Goal: Information Seeking & Learning: Check status

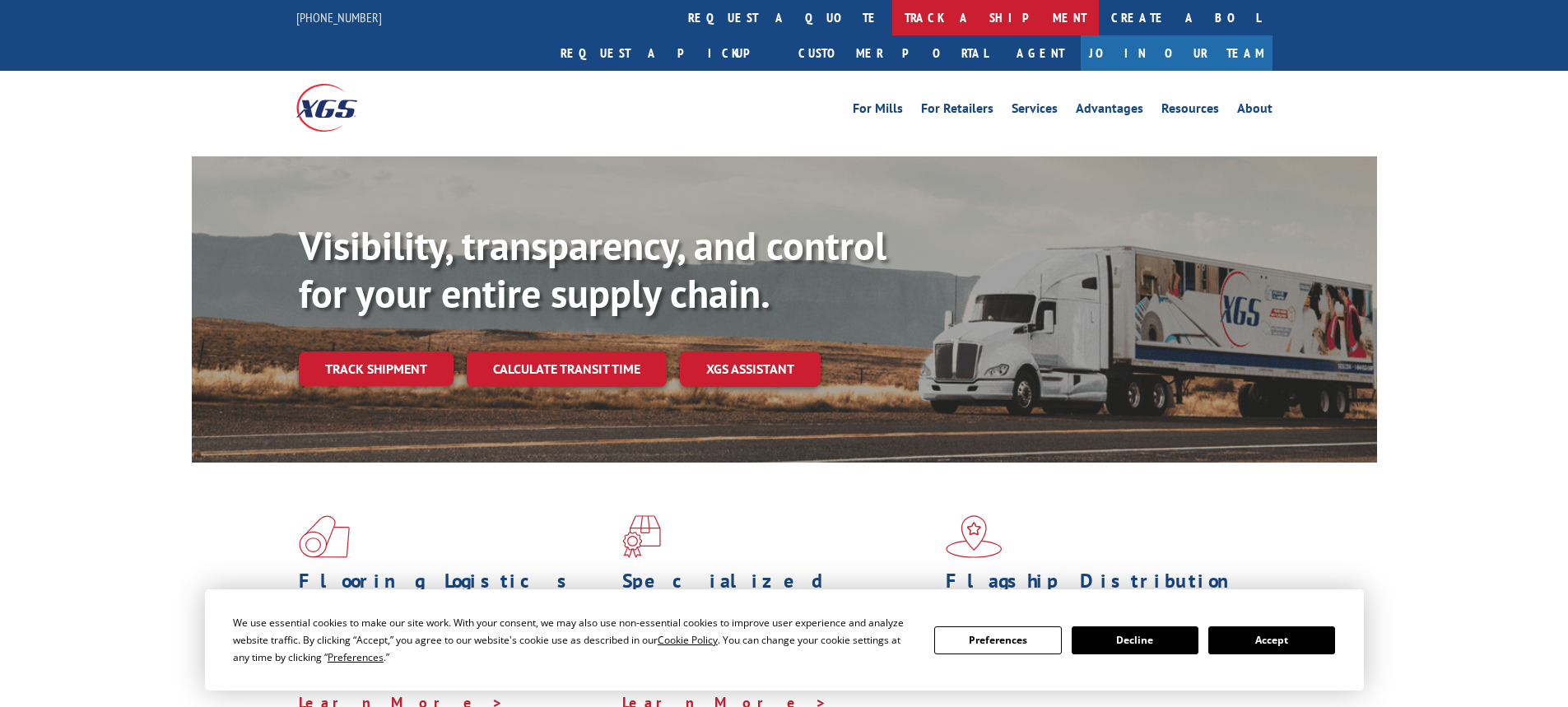
click at [892, 14] on link "track a shipment" at bounding box center [995, 18] width 206 height 35
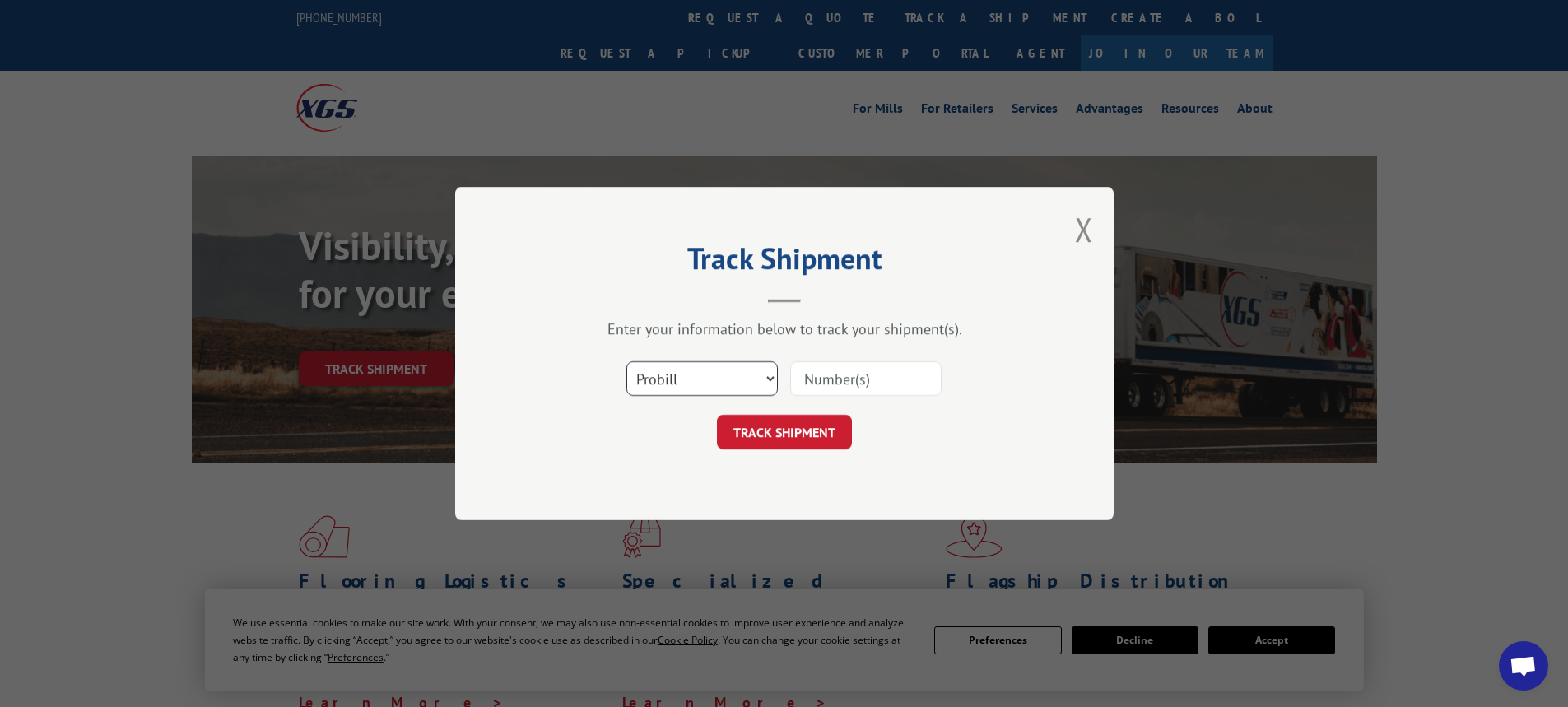
click at [676, 381] on select "Select category... Probill BOL PO" at bounding box center [702, 378] width 151 height 35
select select "po"
click at [626, 361] on select "Select category... Probill BOL PO" at bounding box center [702, 378] width 151 height 35
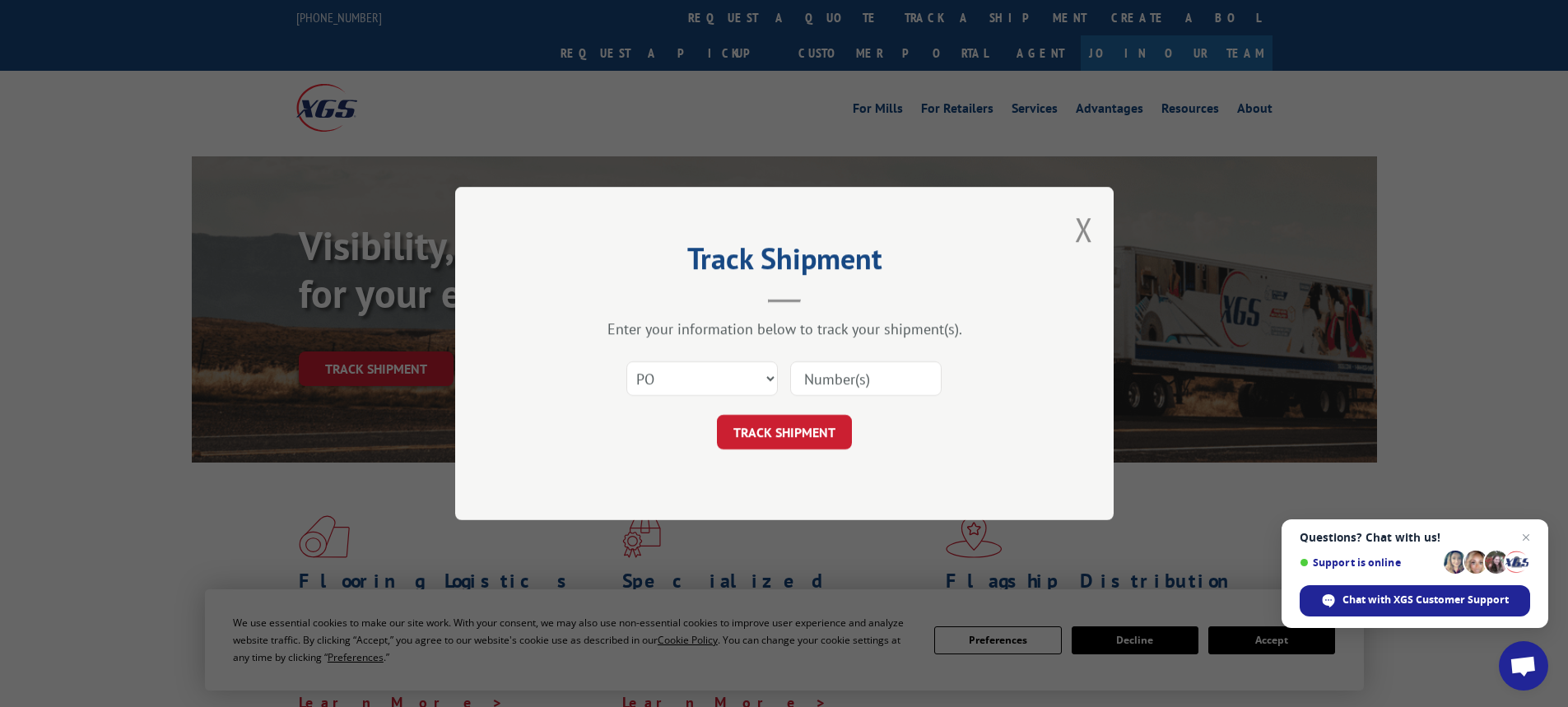
click at [809, 373] on input at bounding box center [866, 378] width 151 height 35
paste input "89542139"
type input "89542139"
click at [782, 437] on button "TRACK SHIPMENT" at bounding box center [784, 431] width 135 height 35
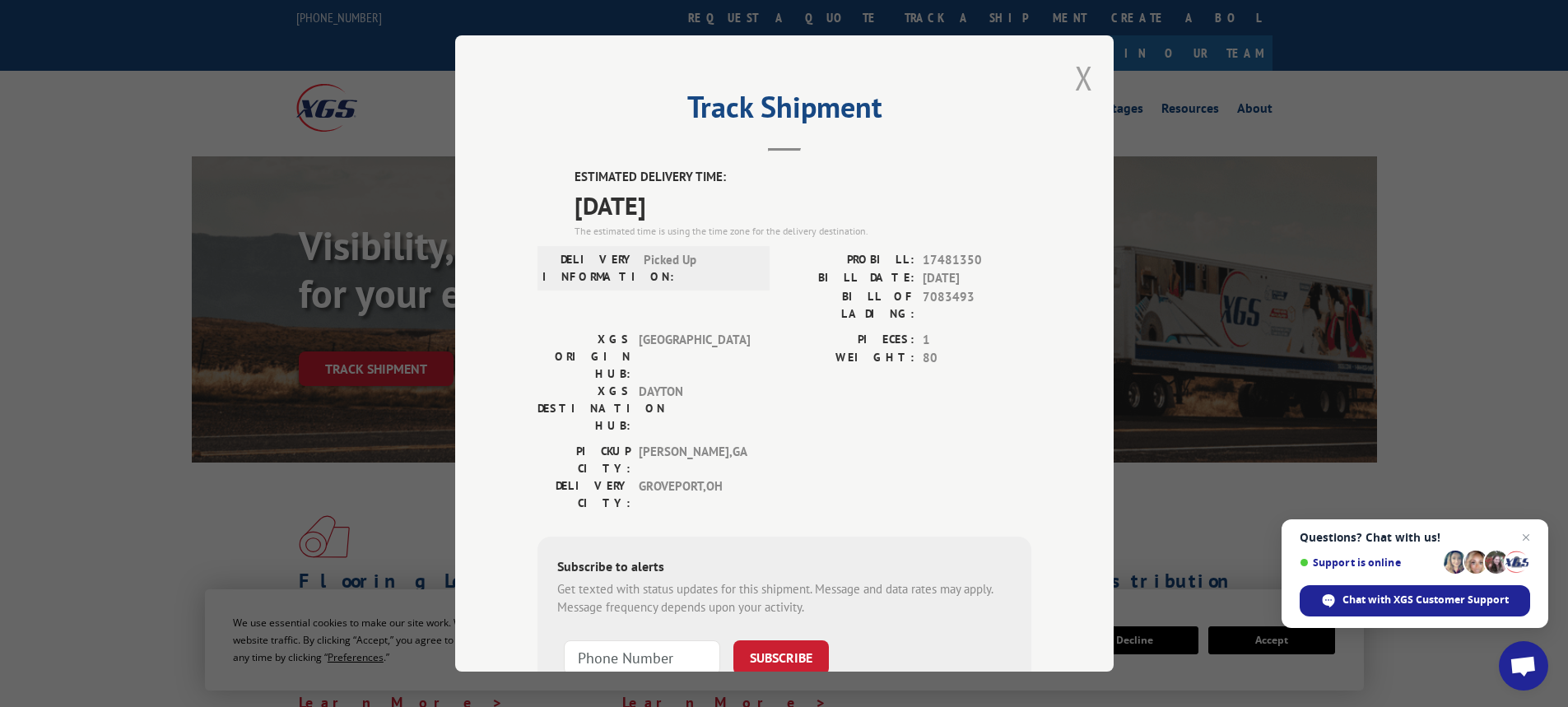
click at [1075, 80] on button "Close modal" at bounding box center [1083, 77] width 18 height 43
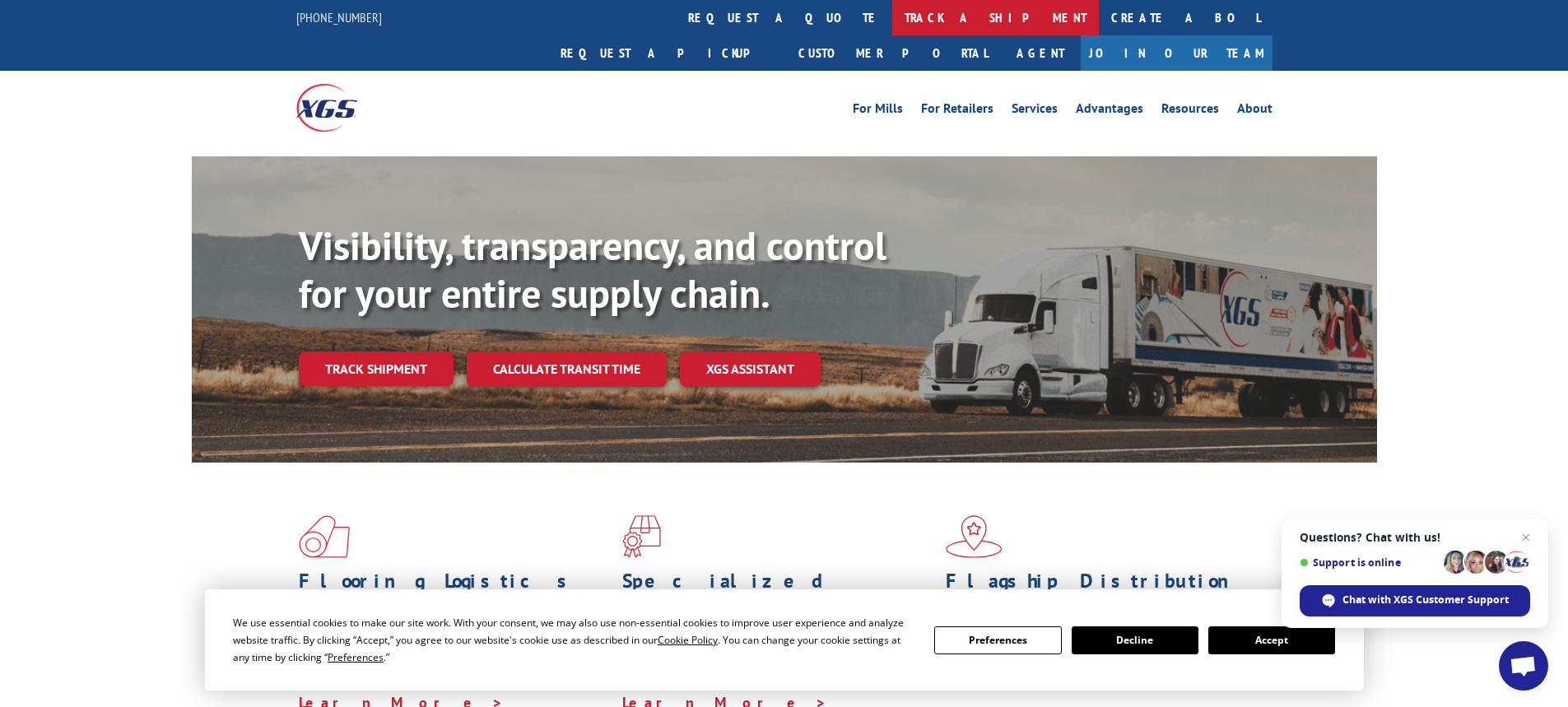
click at [892, 23] on link "track a shipment" at bounding box center [995, 18] width 206 height 35
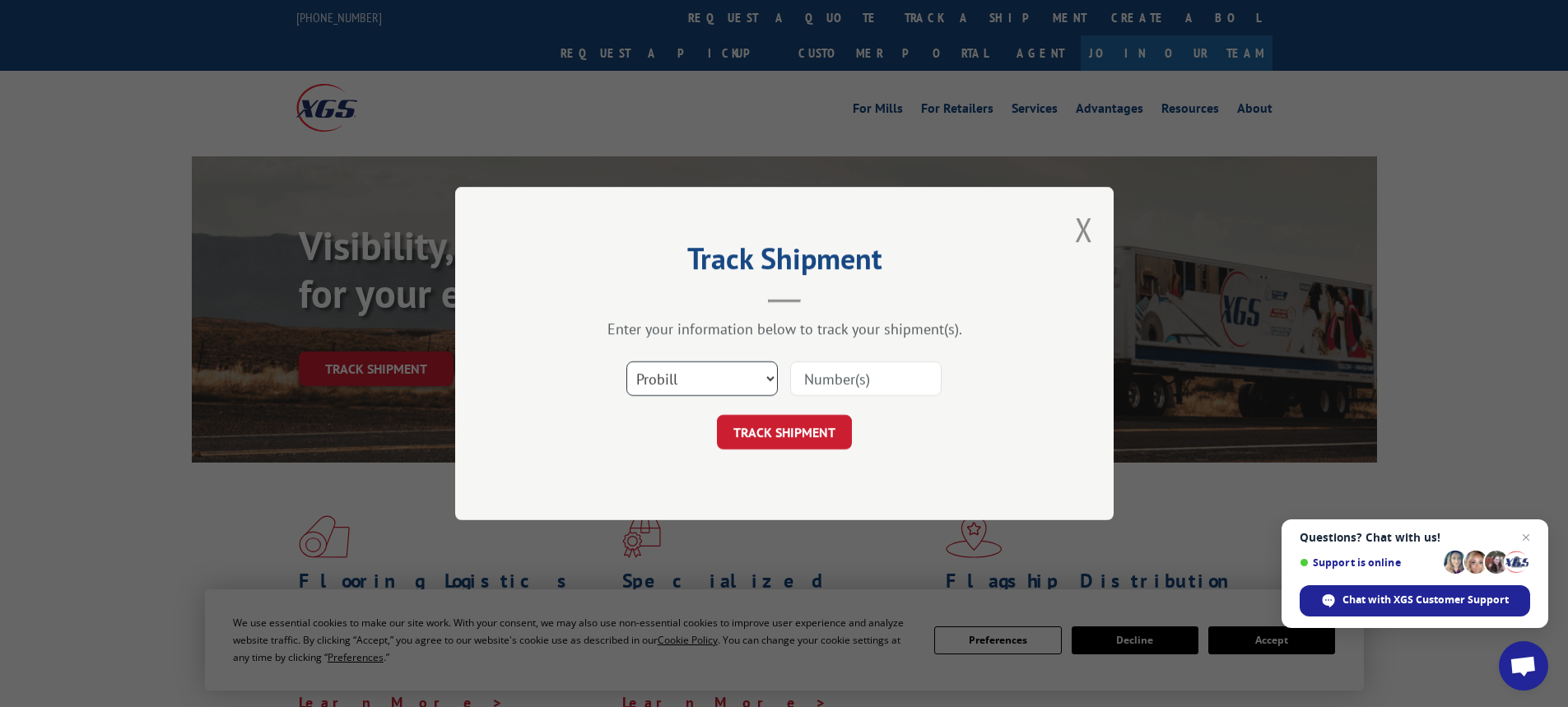
click at [667, 381] on select "Select category... Probill BOL PO" at bounding box center [702, 378] width 151 height 35
select select "po"
click at [626, 361] on select "Select category... Probill BOL PO" at bounding box center [702, 378] width 151 height 35
click at [851, 382] on input at bounding box center [866, 378] width 151 height 35
paste input "54471578"
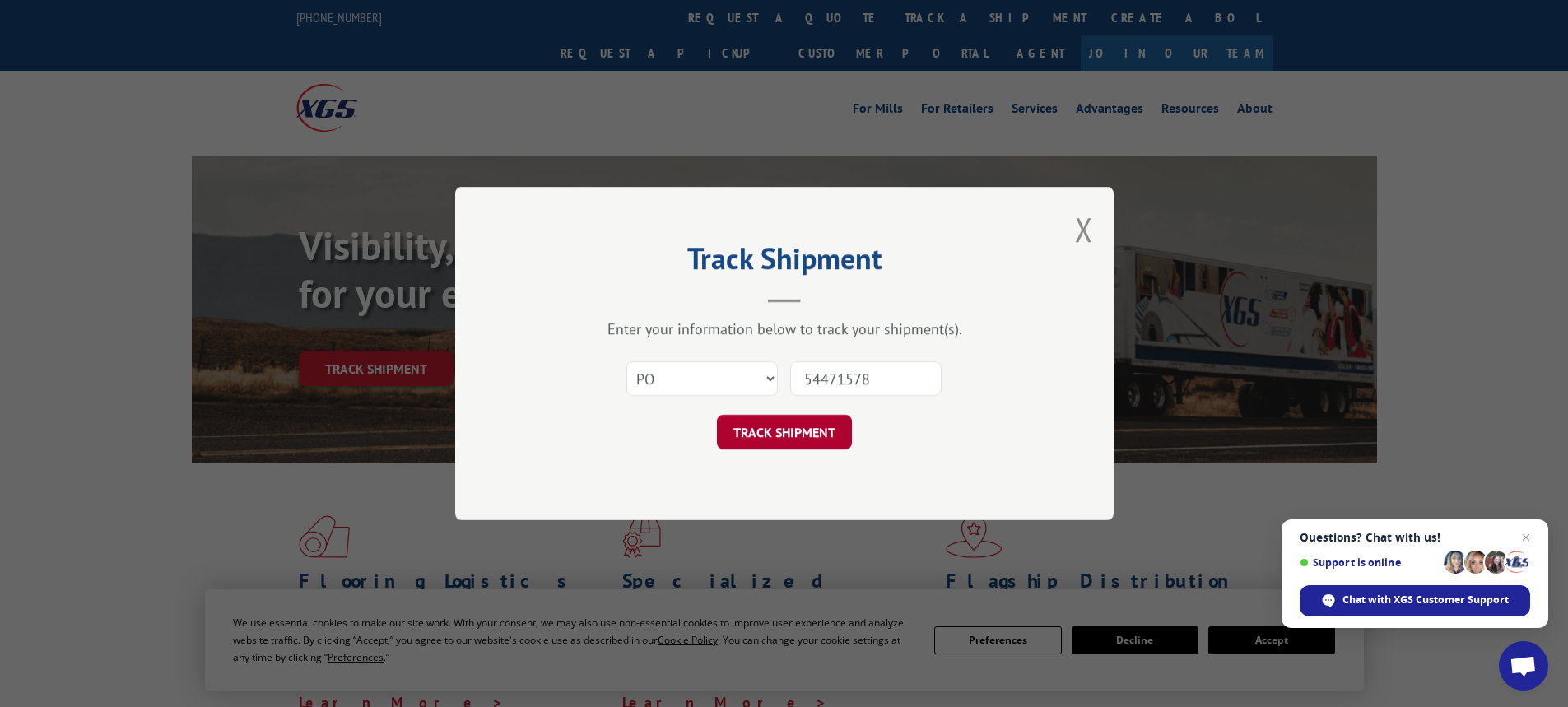
type input "54471578"
click at [821, 431] on button "TRACK SHIPMENT" at bounding box center [784, 431] width 135 height 35
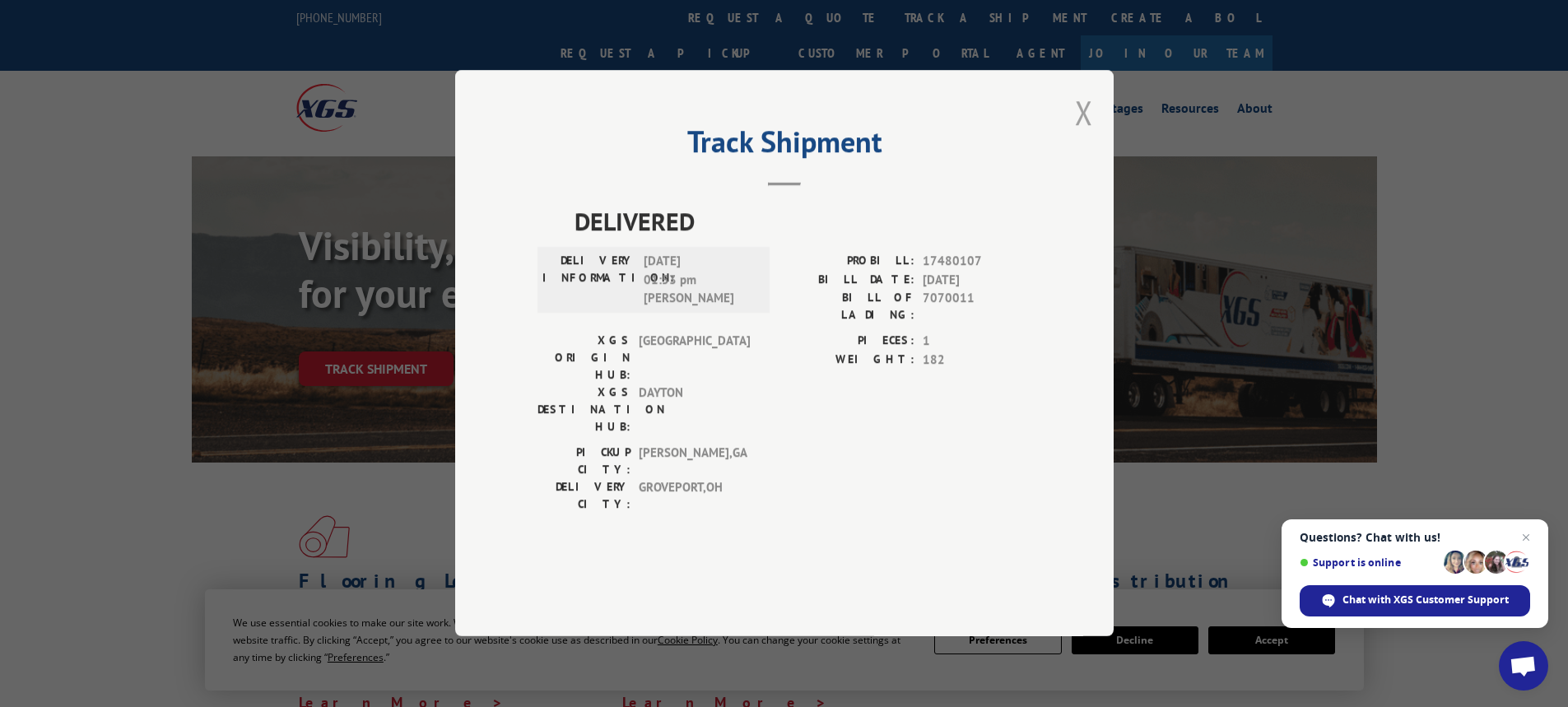
click at [1083, 134] on button "Close modal" at bounding box center [1083, 112] width 18 height 43
